Goal: Check status: Check status

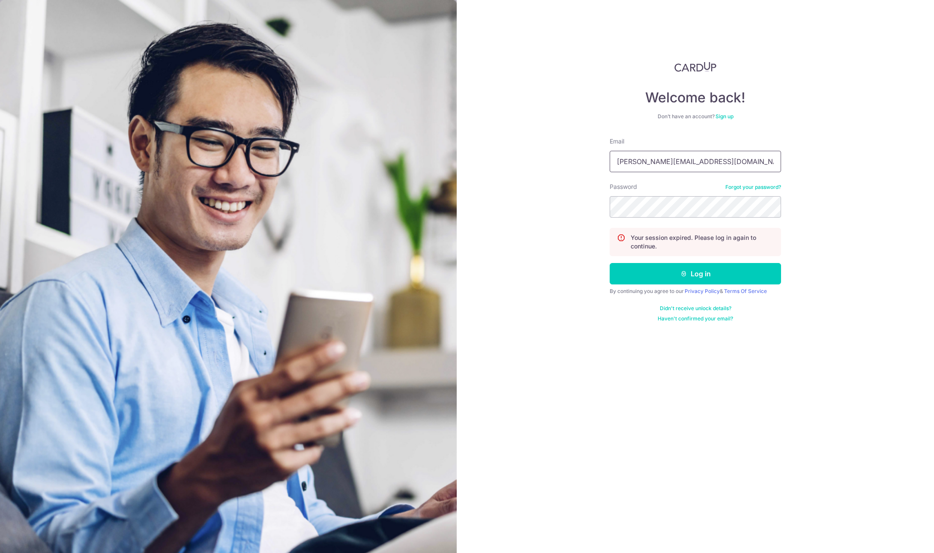
click at [681, 164] on input "[PERSON_NAME][EMAIL_ADDRESS][DOMAIN_NAME]" at bounding box center [695, 161] width 171 height 21
type input "[EMAIL_ADDRESS][DOMAIN_NAME]"
click at [687, 276] on icon "submit" at bounding box center [684, 273] width 7 height 7
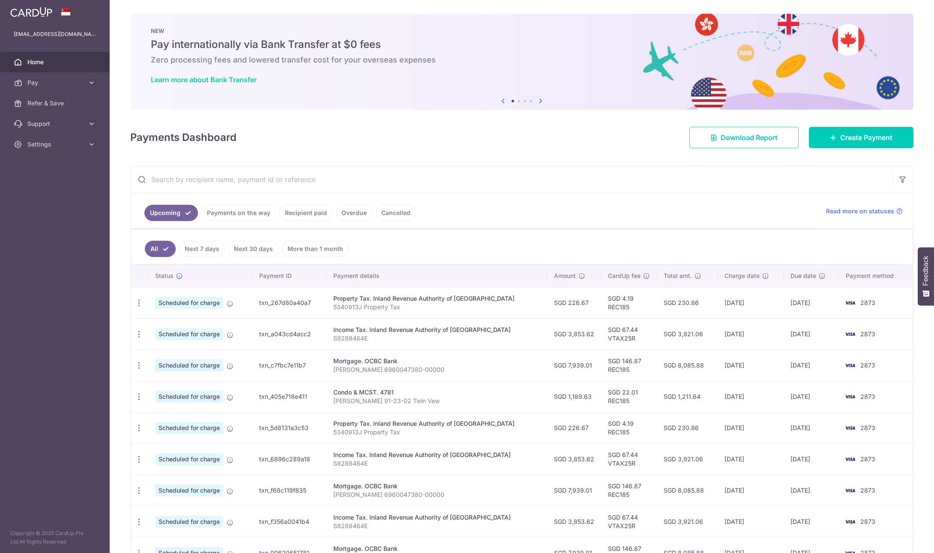
click at [207, 213] on link "Payments on the way" at bounding box center [238, 213] width 75 height 16
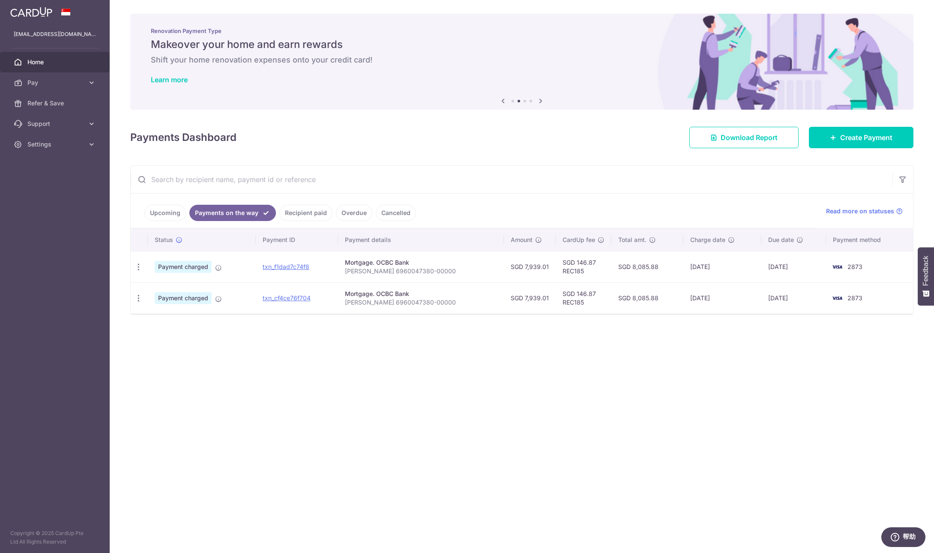
click at [304, 212] on link "Recipient paid" at bounding box center [305, 213] width 53 height 16
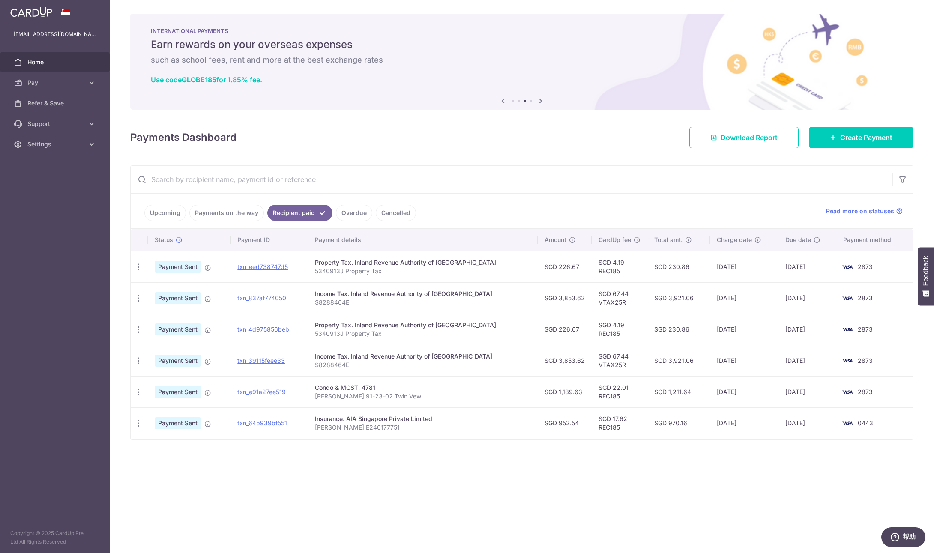
click at [348, 213] on link "Overdue" at bounding box center [354, 213] width 36 height 16
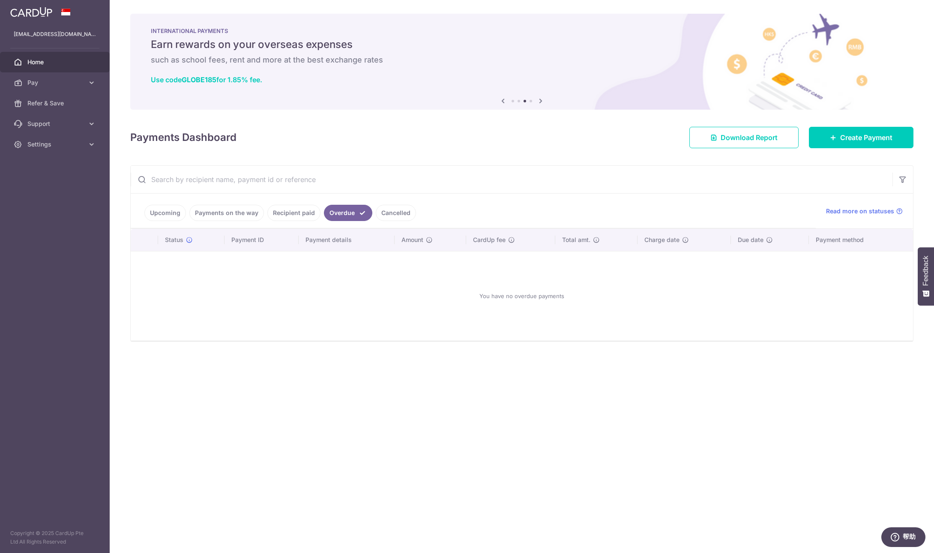
click at [402, 216] on link "Cancelled" at bounding box center [396, 213] width 40 height 16
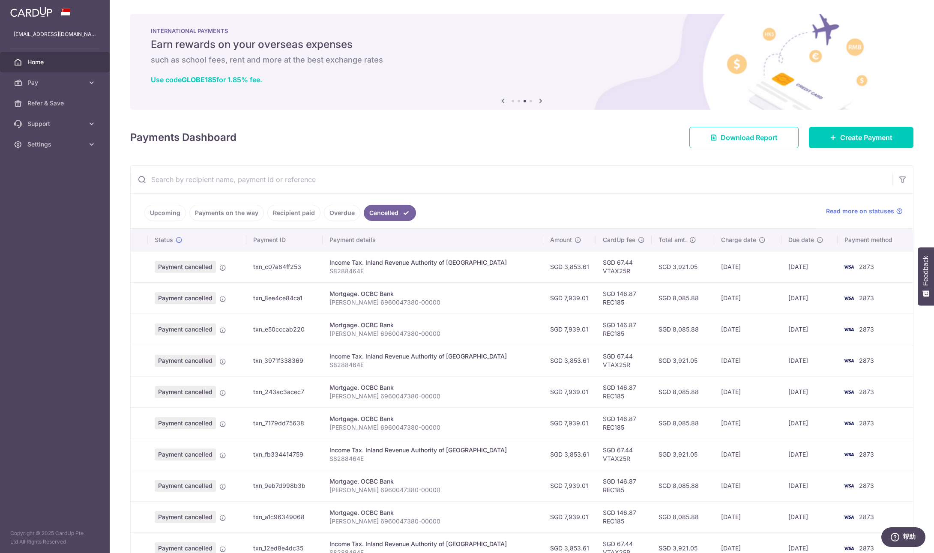
click at [245, 213] on link "Payments on the way" at bounding box center [226, 213] width 75 height 16
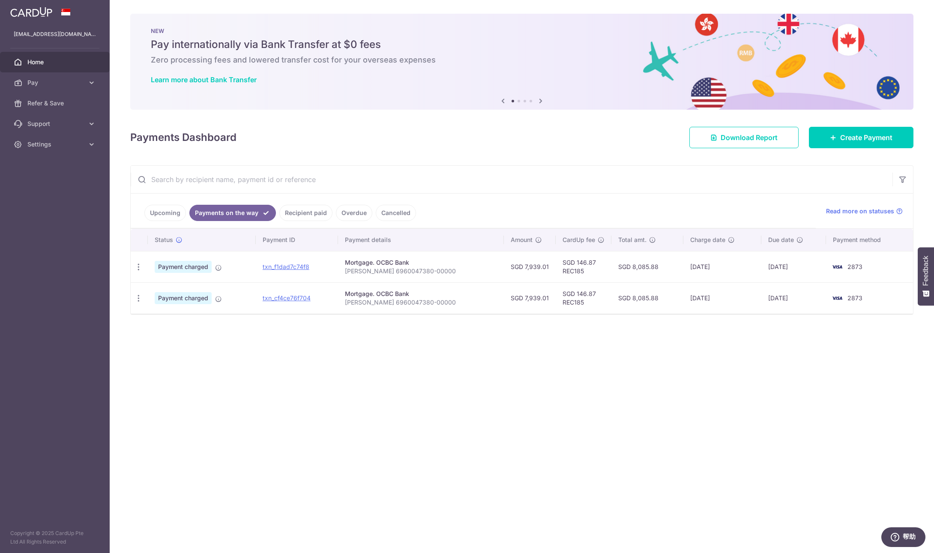
click at [154, 216] on link "Upcoming" at bounding box center [165, 213] width 42 height 16
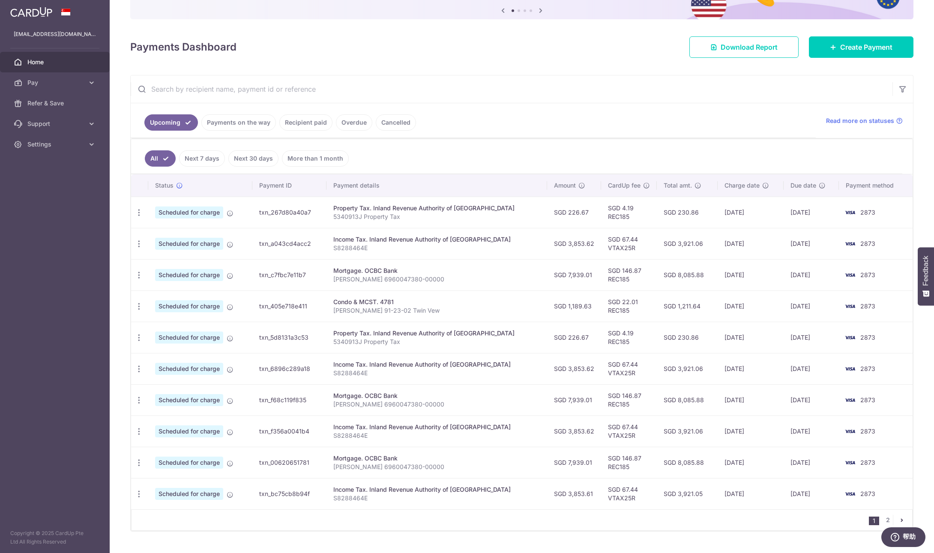
scroll to position [92, 0]
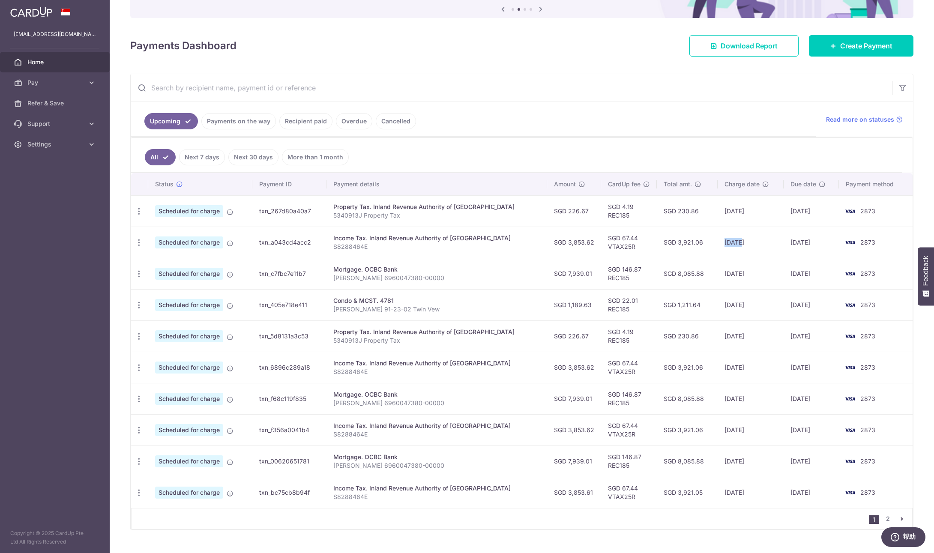
drag, startPoint x: 732, startPoint y: 244, endPoint x: 711, endPoint y: 244, distance: 21.4
click at [718, 244] on td "19/09/2025" at bounding box center [751, 242] width 66 height 31
drag, startPoint x: 803, startPoint y: 241, endPoint x: 781, endPoint y: 240, distance: 21.9
click at [784, 240] on td "24/09/2025" at bounding box center [811, 242] width 55 height 31
click at [804, 240] on td "24/09/2025" at bounding box center [811, 242] width 55 height 31
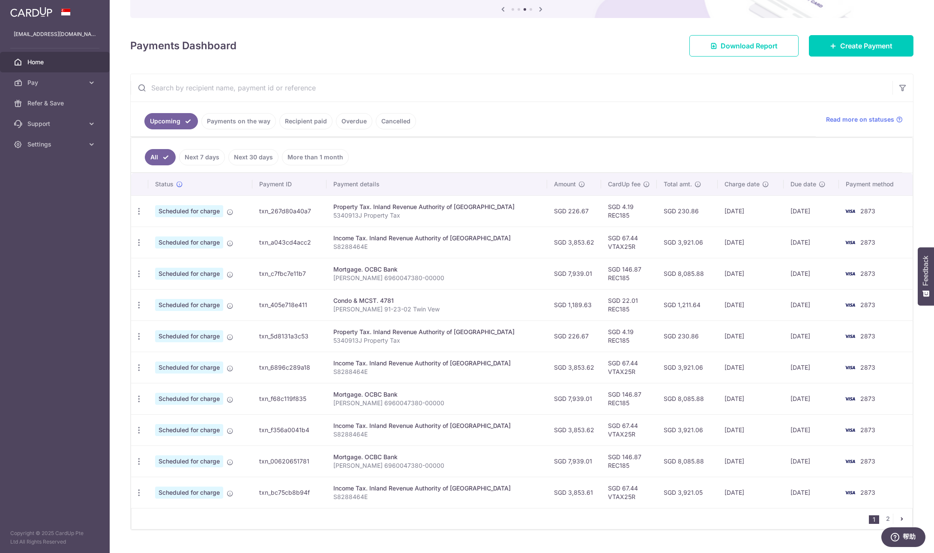
drag, startPoint x: 805, startPoint y: 241, endPoint x: 773, endPoint y: 241, distance: 32.1
click at [773, 241] on tr "Update payment Cancel payment Scheduled for charge txn_a043cd4acc2 Income Tax. …" at bounding box center [522, 242] width 782 height 31
click at [731, 244] on td "19/09/2025" at bounding box center [751, 242] width 66 height 31
drag, startPoint x: 827, startPoint y: 243, endPoint x: 741, endPoint y: 242, distance: 85.3
click at [738, 240] on tr "Update payment Cancel payment Scheduled for charge txn_a043cd4acc2 Income Tax. …" at bounding box center [522, 242] width 782 height 31
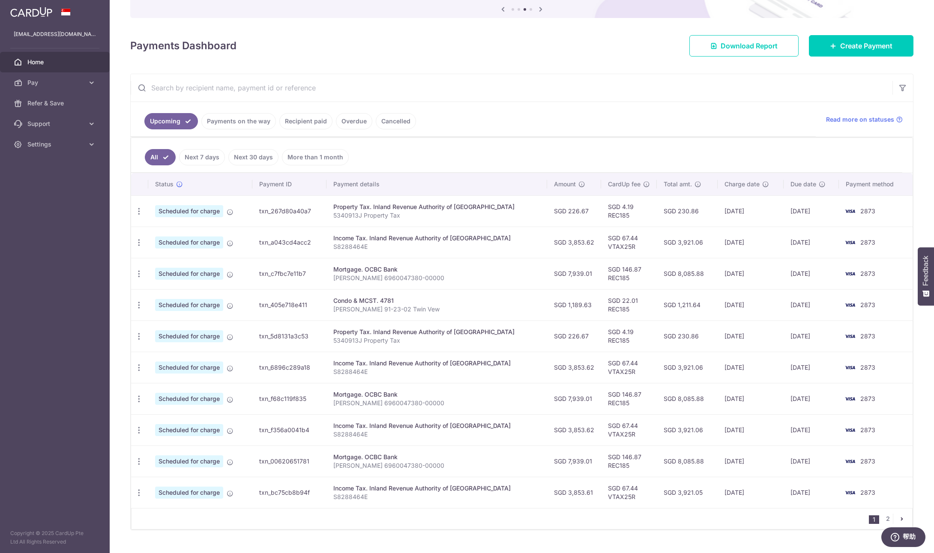
click at [814, 278] on td "30/09/2025" at bounding box center [811, 273] width 55 height 31
drag, startPoint x: 820, startPoint y: 276, endPoint x: 764, endPoint y: 274, distance: 56.2
click at [764, 274] on tr "Update payment Cancel payment Upload doc Scheduled for charge txn_c7fbc7e11b7 M…" at bounding box center [522, 273] width 782 height 31
click at [809, 302] on td "04/10/2025" at bounding box center [811, 304] width 55 height 31
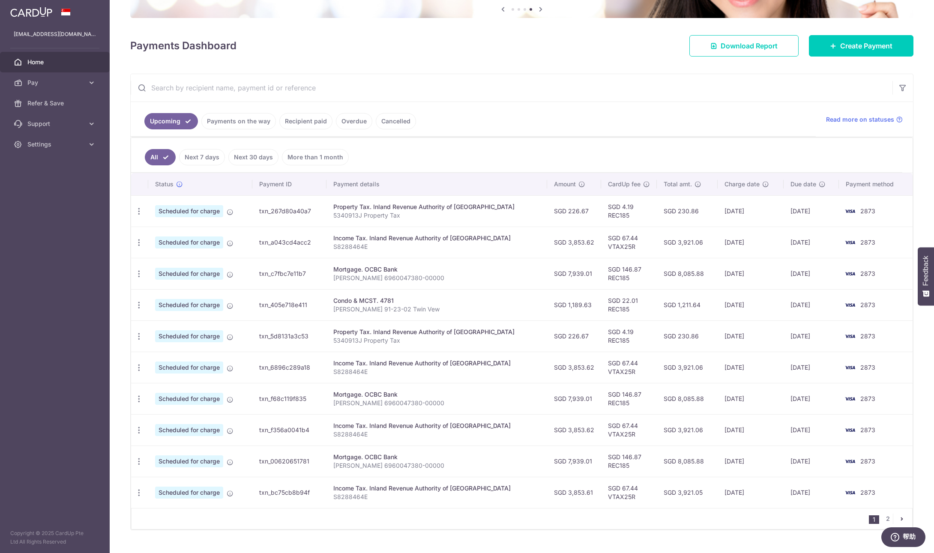
click at [232, 121] on link "Payments on the way" at bounding box center [238, 121] width 75 height 16
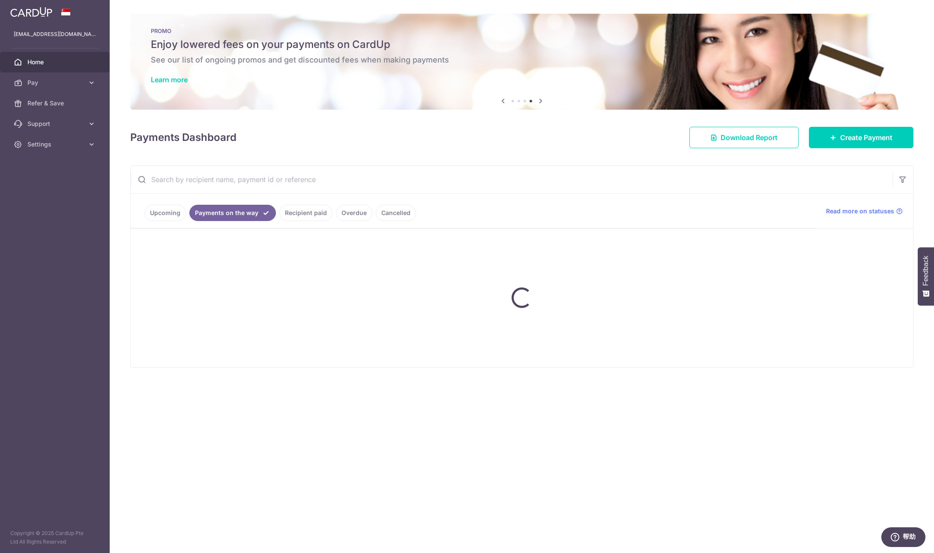
scroll to position [0, 0]
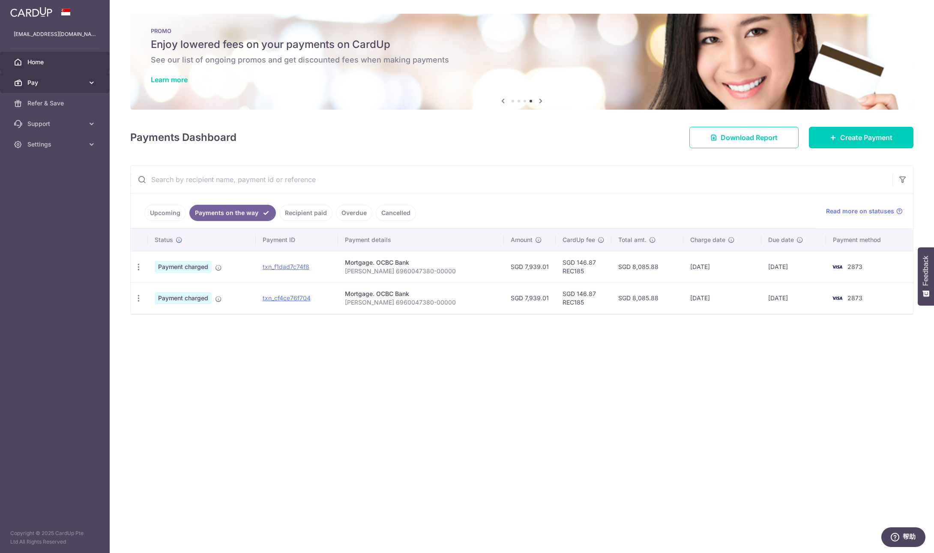
click at [51, 86] on span "Pay" at bounding box center [55, 82] width 57 height 9
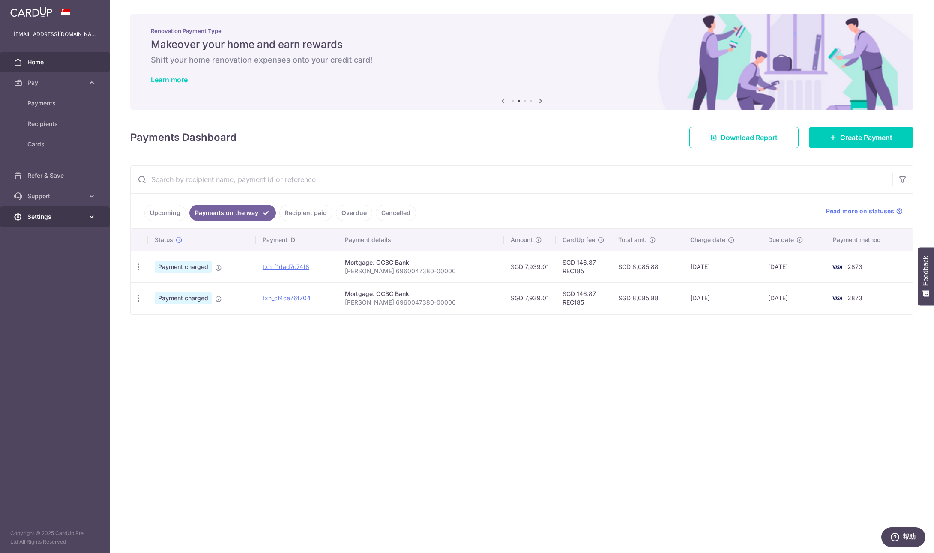
click at [49, 210] on link "Settings" at bounding box center [55, 217] width 110 height 21
click at [68, 254] on span "Logout" at bounding box center [55, 258] width 57 height 9
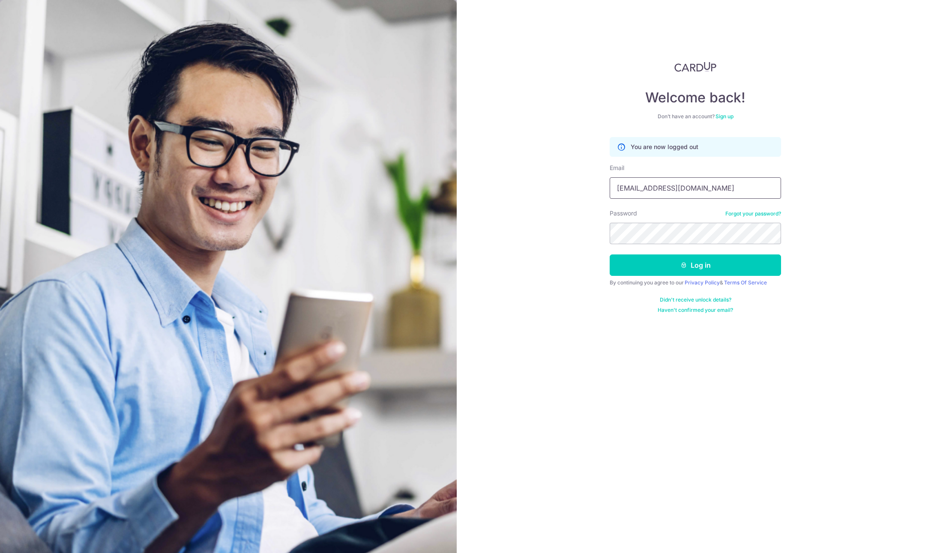
type input "[PERSON_NAME][EMAIL_ADDRESS][DOMAIN_NAME]"
click at [676, 261] on button "Log in" at bounding box center [695, 265] width 171 height 21
